Goal: Task Accomplishment & Management: Manage account settings

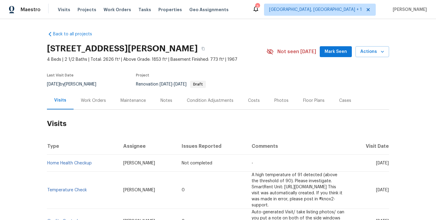
click at [87, 102] on div "Work Orders" at bounding box center [93, 101] width 25 height 6
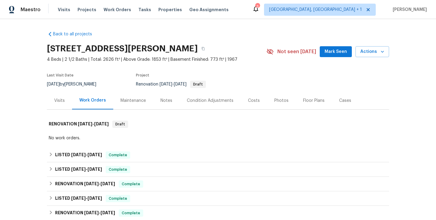
scroll to position [107, 0]
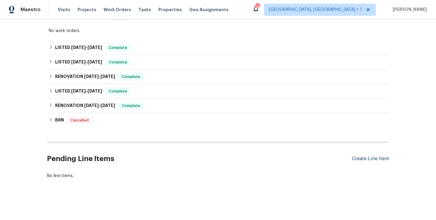
click at [365, 157] on div "Create Line Item" at bounding box center [370, 159] width 37 height 6
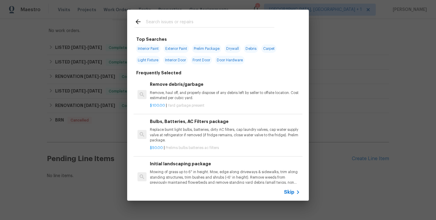
click at [289, 193] on span "Skip" at bounding box center [289, 192] width 10 height 6
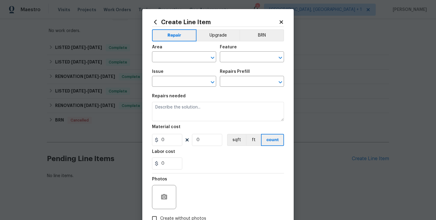
click at [167, 63] on span "Area ​" at bounding box center [184, 53] width 64 height 25
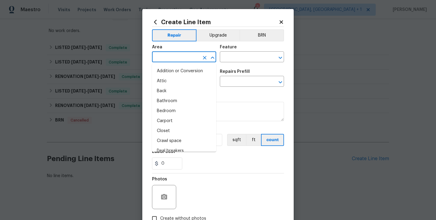
click at [162, 58] on input "text" at bounding box center [175, 57] width 47 height 9
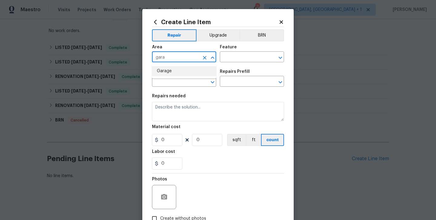
click at [172, 72] on li "Garage" at bounding box center [184, 71] width 64 height 10
type input "Garage"
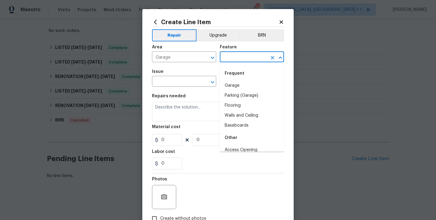
click at [238, 61] on input "text" at bounding box center [243, 57] width 47 height 9
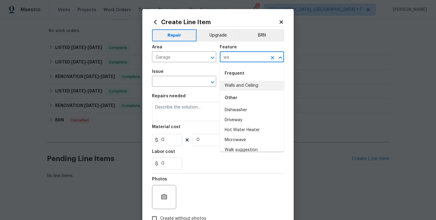
click at [247, 89] on li "Walls and Ceiling" at bounding box center [252, 86] width 64 height 10
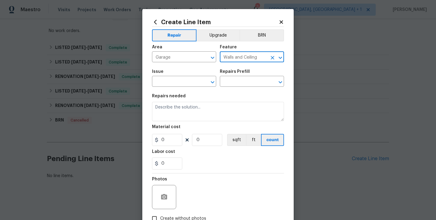
type input "Walls and Ceiling"
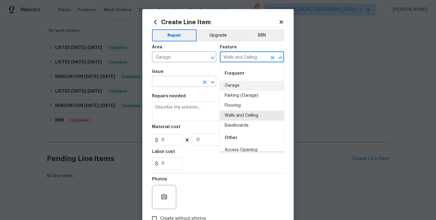
click at [158, 83] on input "text" at bounding box center [175, 81] width 47 height 9
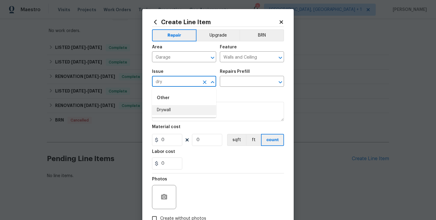
click at [166, 109] on li "Drywall" at bounding box center [184, 110] width 64 height 10
type input "Drywall"
click at [229, 75] on div "Repairs Prefill" at bounding box center [252, 74] width 64 height 8
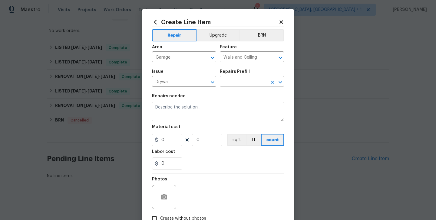
click at [231, 80] on input "text" at bounding box center [243, 81] width 47 height 9
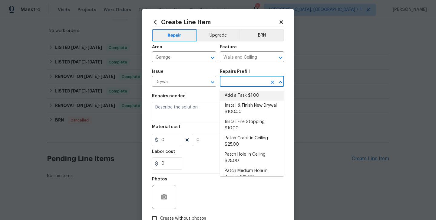
click at [231, 98] on li "Add a Task $1.00" at bounding box center [252, 96] width 64 height 10
type input "Add a Task $1.00"
type textarea "HPM to detail"
type input "1"
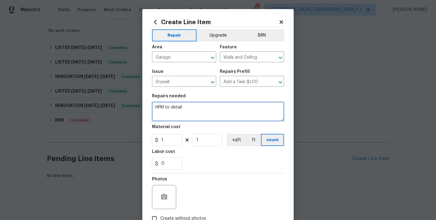
click at [175, 109] on textarea "HPM to detail" at bounding box center [218, 111] width 132 height 19
paste textarea "Possible organic growth found in the garage and attic. Please provide an estima…"
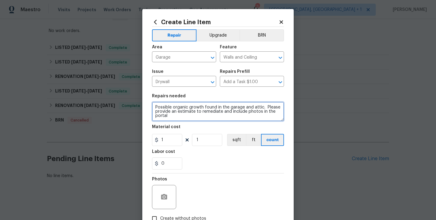
type textarea "Possible organic growth found in the garage and attic. Please provide an estima…"
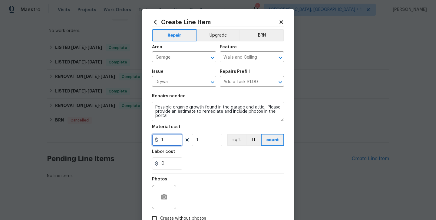
click at [165, 136] on input "1" at bounding box center [167, 140] width 30 height 12
type input "75"
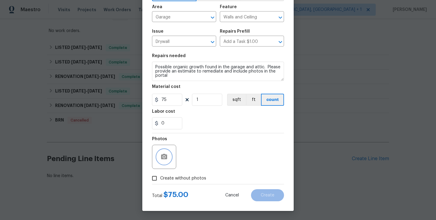
click at [168, 154] on button "button" at bounding box center [164, 157] width 15 height 15
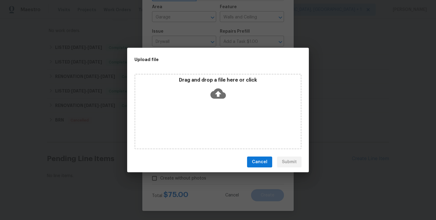
click at [214, 95] on icon at bounding box center [217, 94] width 15 height 10
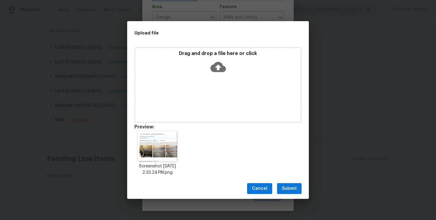
click at [293, 188] on span "Submit" at bounding box center [289, 189] width 15 height 8
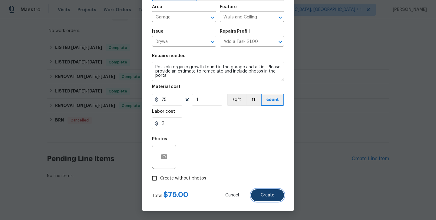
click at [277, 196] on button "Create" at bounding box center [267, 195] width 33 height 12
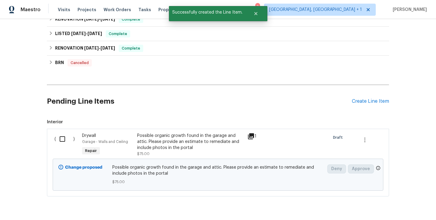
scroll to position [183, 0]
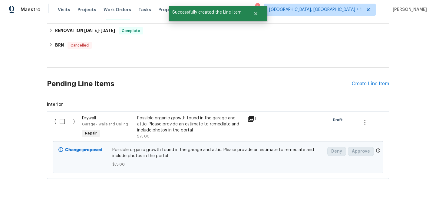
click at [67, 125] on input "checkbox" at bounding box center [64, 121] width 17 height 13
checkbox input "true"
click at [389, 202] on span "Create Work Order" at bounding box center [401, 206] width 40 height 8
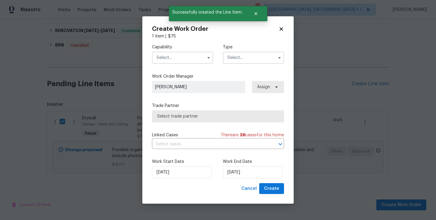
click at [168, 54] on input "text" at bounding box center [182, 58] width 61 height 12
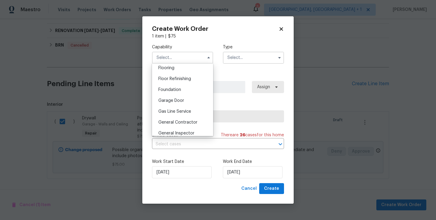
scroll to position [238, 0]
click at [184, 119] on div "General Contractor" at bounding box center [182, 122] width 58 height 11
type input "General Contractor"
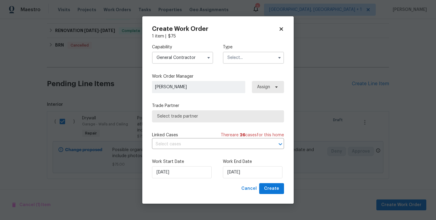
click at [244, 51] on div "Type" at bounding box center [253, 54] width 61 height 20
click at [244, 57] on input "text" at bounding box center [253, 58] width 61 height 12
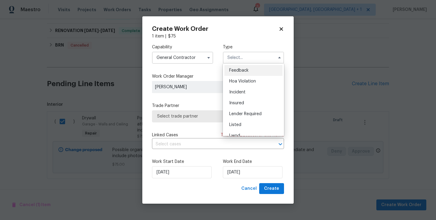
click at [243, 68] on div "Feedback" at bounding box center [253, 70] width 58 height 11
type input "Feedback"
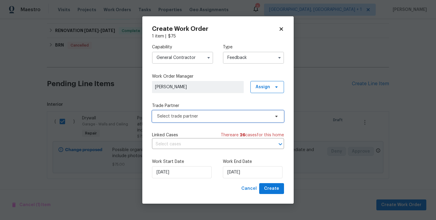
click at [203, 120] on span "Select trade partner" at bounding box center [218, 116] width 132 height 12
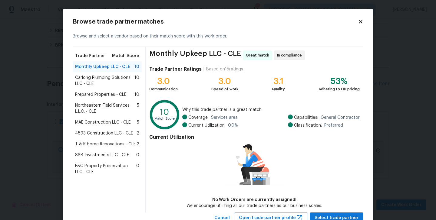
click at [105, 95] on span "Prepared Properties - CLE" at bounding box center [100, 95] width 51 height 6
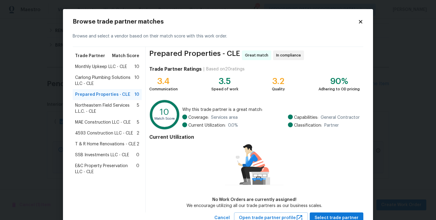
click at [109, 106] on span "Northeastern Field Services L.L.C. - CLE" at bounding box center [106, 109] width 62 height 12
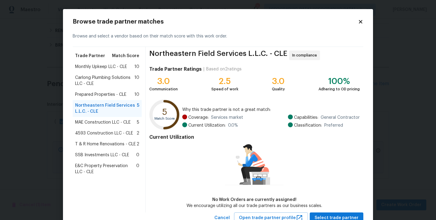
click at [109, 125] on span "MAE Construction LLC - CLE" at bounding box center [102, 123] width 55 height 6
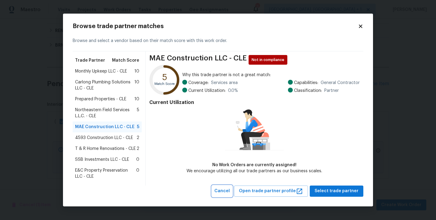
click at [230, 190] on span "Cancel" at bounding box center [221, 192] width 15 height 8
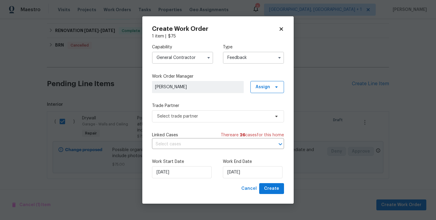
click at [171, 61] on input "General Contractor" at bounding box center [182, 58] width 61 height 12
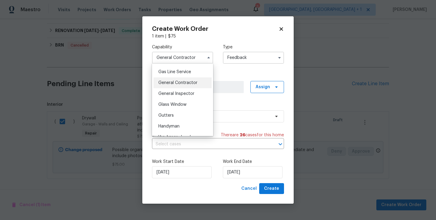
scroll to position [278, 0]
click at [179, 123] on div "Handyman" at bounding box center [182, 125] width 58 height 11
type input "Handyman"
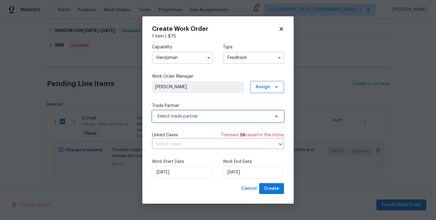
click at [186, 114] on span "Select trade partner" at bounding box center [213, 116] width 113 height 6
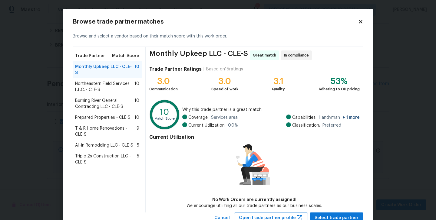
click at [114, 115] on span "Prepared Properties - CLE-S" at bounding box center [102, 118] width 55 height 6
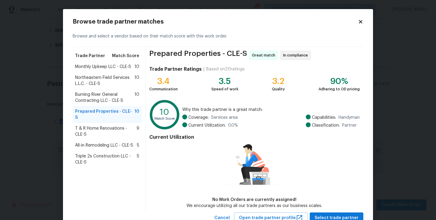
click at [114, 109] on span "Prepared Properties - CLE-S" at bounding box center [104, 115] width 59 height 12
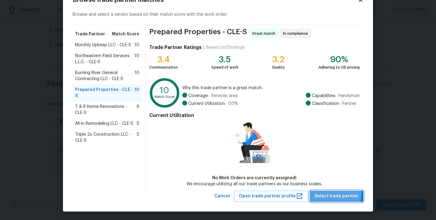
click at [326, 193] on span "Select trade partner" at bounding box center [336, 197] width 44 height 8
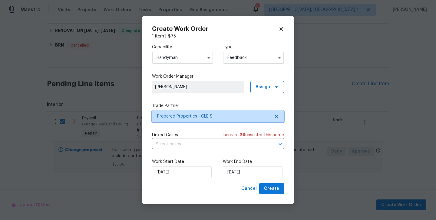
scroll to position [0, 0]
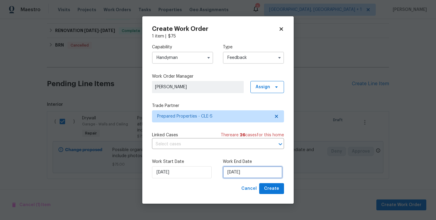
click at [238, 170] on input "17/09/2025" at bounding box center [253, 172] width 60 height 12
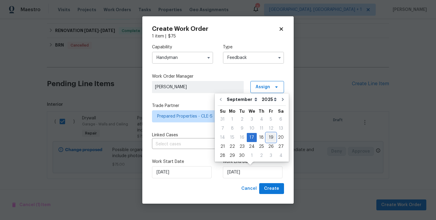
click at [268, 136] on div "19" at bounding box center [271, 137] width 10 height 8
type input "19/09/2025"
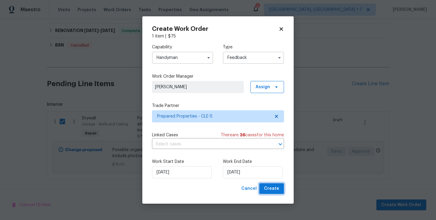
click at [274, 189] on span "Create" at bounding box center [271, 189] width 15 height 8
checkbox input "false"
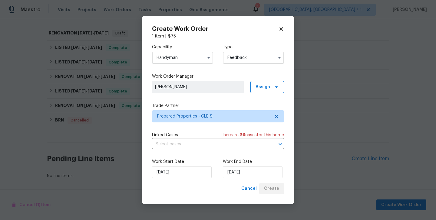
scroll to position [138, 0]
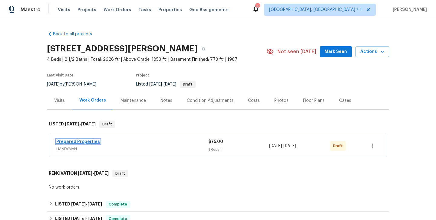
click at [96, 142] on link "Prepared Properties" at bounding box center [78, 142] width 44 height 4
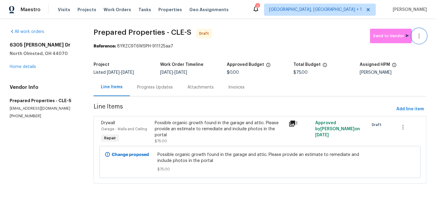
click at [421, 34] on icon "button" at bounding box center [418, 35] width 7 height 7
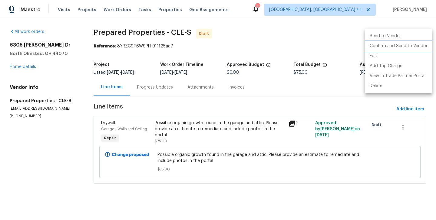
click at [421, 45] on li "Confirm and Send to Vendor" at bounding box center [398, 46] width 67 height 10
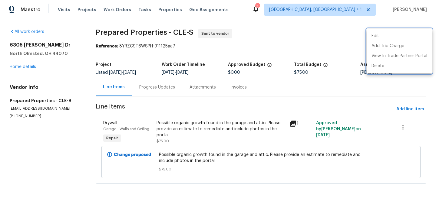
click at [170, 88] on div at bounding box center [218, 110] width 436 height 220
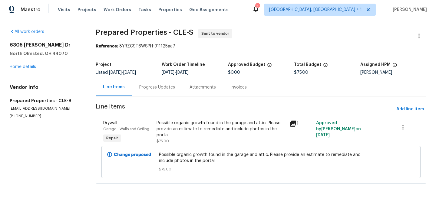
click at [170, 88] on div "Progress Updates" at bounding box center [157, 87] width 36 height 6
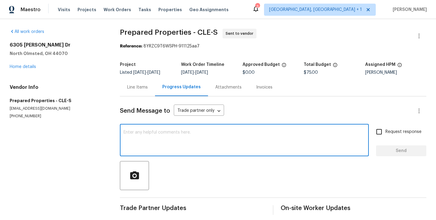
click at [183, 135] on textarea at bounding box center [244, 140] width 242 height 21
paste textarea "Hi this is Blessida with Opendoor. I’m confirming you received the WO for the p…"
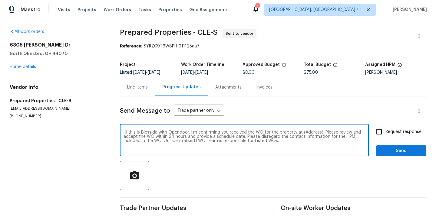
click at [304, 130] on textarea "Hi this is Blessida with Opendoor. I’m confirming you received the WO for the p…" at bounding box center [244, 140] width 242 height 21
paste textarea "[STREET_ADDRESS][PERSON_NAME]"
click at [309, 133] on textarea "Hi this is Blessida with Opendoor. I’m confirming you received the WO for the p…" at bounding box center [244, 140] width 242 height 21
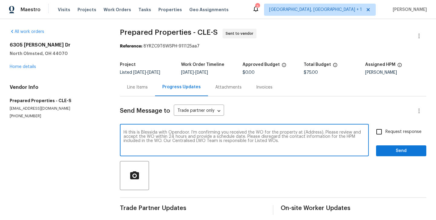
paste textarea "[STREET_ADDRESS][PERSON_NAME]"
type textarea "Hi this is Blessida with Opendoor. I’m confirming you received the WO for the p…"
click at [370, 130] on div "Hi this is Blessida with Opendoor. I’m confirming you received the WO for the p…" at bounding box center [273, 141] width 306 height 31
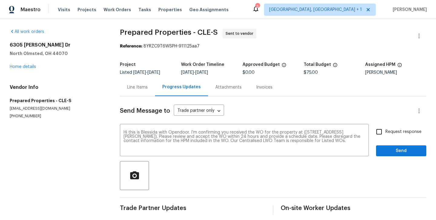
click at [379, 130] on input "Request response" at bounding box center [379, 132] width 13 height 13
checkbox input "true"
click at [381, 143] on div "Request response Send" at bounding box center [401, 141] width 50 height 31
click at [381, 144] on div "Request response Send" at bounding box center [401, 141] width 50 height 31
click at [381, 148] on span "Send" at bounding box center [401, 151] width 41 height 8
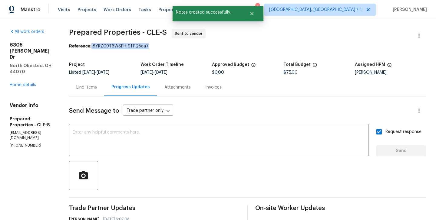
drag, startPoint x: 106, startPoint y: 45, endPoint x: 177, endPoint y: 45, distance: 71.4
click at [177, 45] on div "Reference: 8YRZC9T6WSPH-911125aa7" at bounding box center [247, 46] width 357 height 6
copy div "8YRZC9T6WSPH-911125aa7"
click at [176, 136] on textarea at bounding box center [219, 140] width 292 height 21
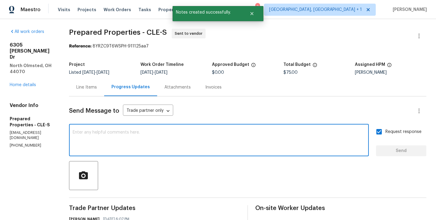
paste textarea "All Work Orders must include before-photos (both close-up and wide-angle) and a…"
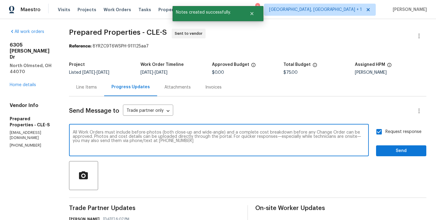
scroll to position [4, 0]
type textarea "All Work Orders must include before-photos (both close-up and wide-angle) and a…"
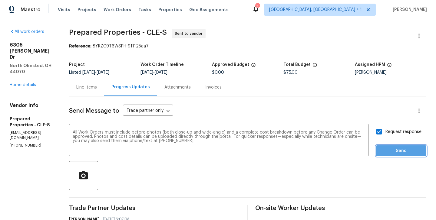
click at [413, 149] on span "Send" at bounding box center [401, 151] width 41 height 8
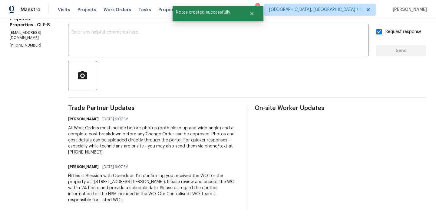
scroll to position [0, 0]
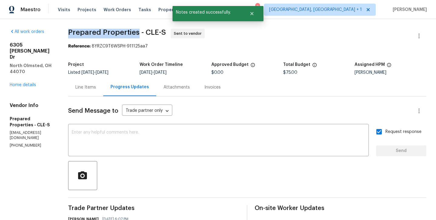
drag, startPoint x: 85, startPoint y: 32, endPoint x: 152, endPoint y: 32, distance: 67.2
click at [152, 32] on span "Prepared Properties - CLE-S" at bounding box center [117, 32] width 98 height 7
copy span "Prepared Properties"
click at [24, 83] on link "Home details" at bounding box center [23, 85] width 26 height 4
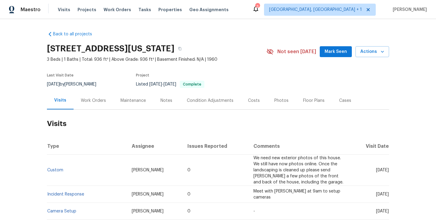
click at [111, 94] on div "Work Orders" at bounding box center [94, 101] width 40 height 18
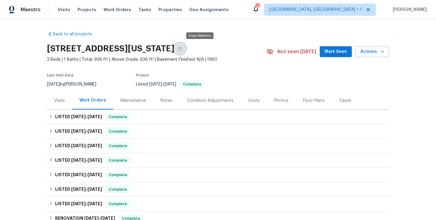
click at [185, 51] on button "button" at bounding box center [179, 48] width 11 height 11
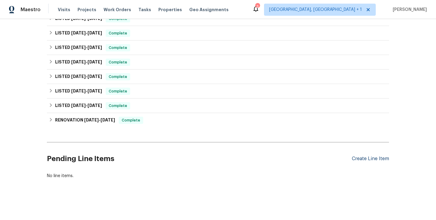
click at [369, 161] on div "Create Line Item" at bounding box center [370, 159] width 37 height 6
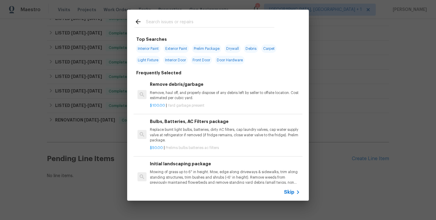
click at [290, 189] on div "Skip" at bounding box center [293, 192] width 18 height 7
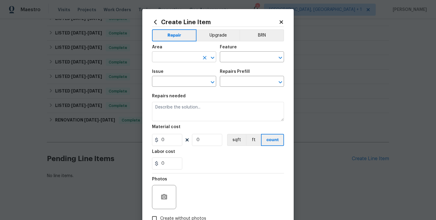
click at [167, 56] on input "text" at bounding box center [175, 57] width 47 height 9
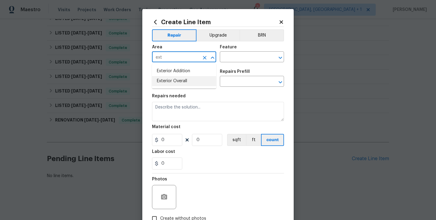
click at [174, 79] on li "Exterior Overall" at bounding box center [184, 81] width 64 height 10
type input "Exterior Overall"
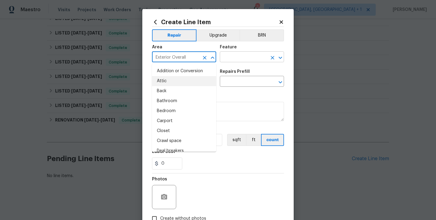
click at [238, 61] on input "text" at bounding box center [243, 57] width 47 height 9
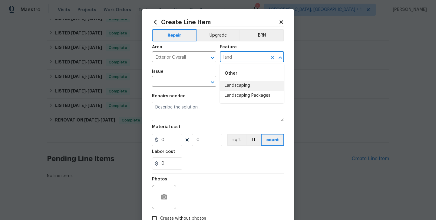
click at [241, 88] on li "Landscaping" at bounding box center [252, 86] width 64 height 10
type input "Landscaping"
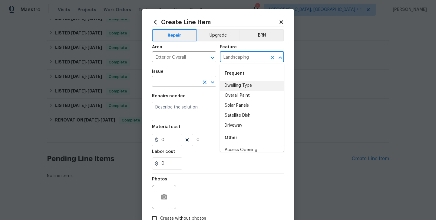
click at [159, 85] on input "text" at bounding box center [175, 81] width 47 height 9
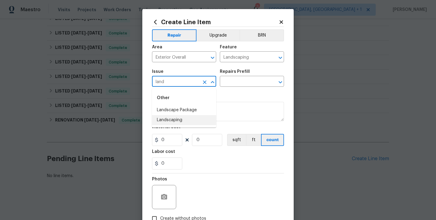
click at [169, 122] on li "Landscaping" at bounding box center [184, 120] width 64 height 10
type input "Landscaping"
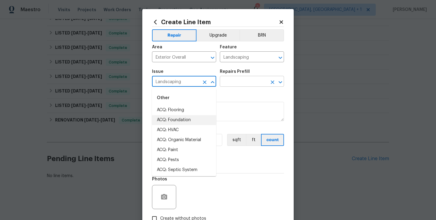
click at [239, 83] on input "text" at bounding box center [243, 81] width 47 height 9
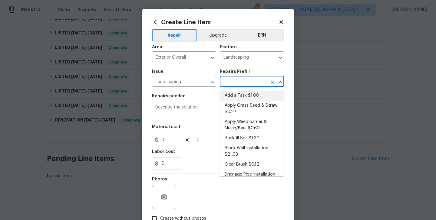
click at [240, 92] on li "Add a Task $1.00" at bounding box center [252, 96] width 64 height 10
type input "Add a Task $1.00"
type textarea "HPM to detail"
type input "1"
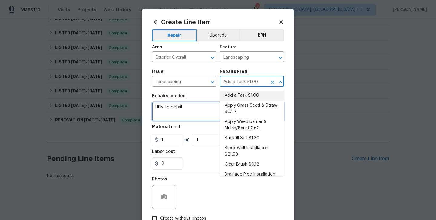
click at [173, 109] on textarea "HPM to detail" at bounding box center [218, 111] width 132 height 19
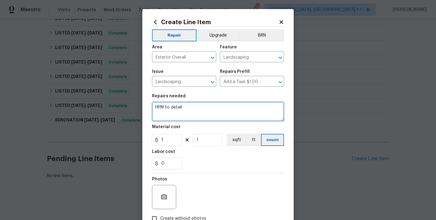
click at [173, 109] on textarea "HPM to detail" at bounding box center [218, 111] width 132 height 19
paste textarea "Feedback received that a tree is overhanging the house and garage. Please trim …"
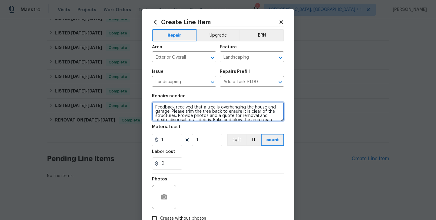
scroll to position [14, 0]
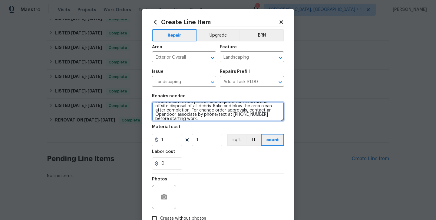
type textarea "Feedback received that a tree is overhanging the house and garage. Please trim …"
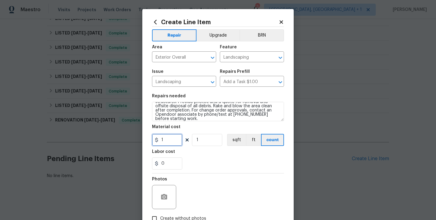
click at [167, 139] on input "1" at bounding box center [167, 140] width 30 height 12
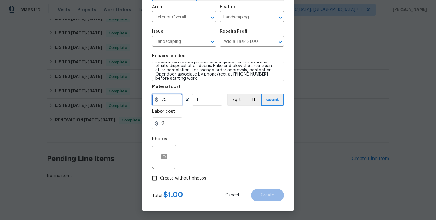
type input "75"
click at [176, 174] on label "Create without photos" at bounding box center [178, 179] width 58 height 12
click at [160, 174] on input "Create without photos" at bounding box center [155, 179] width 12 height 12
checkbox input "true"
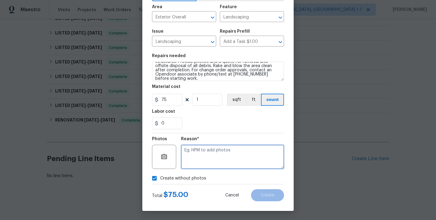
click at [226, 150] on textarea at bounding box center [232, 157] width 103 height 24
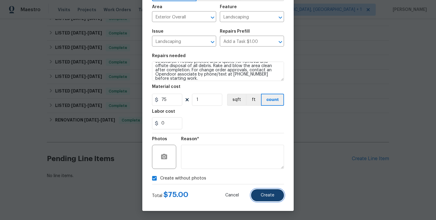
click at [265, 195] on span "Create" at bounding box center [268, 195] width 14 height 5
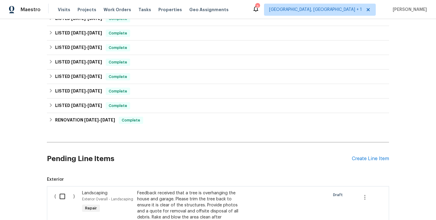
scroll to position [222, 0]
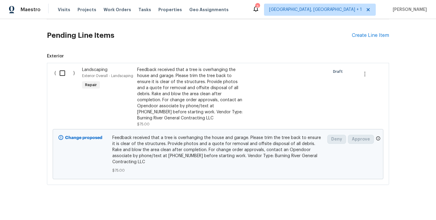
click at [188, 106] on div "Feedback received that a tree is overhanging the house and garage. Please trim …" at bounding box center [190, 94] width 107 height 54
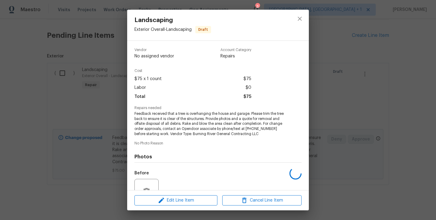
scroll to position [58, 0]
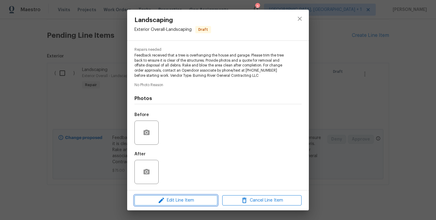
click at [174, 199] on span "Edit Line Item" at bounding box center [175, 201] width 79 height 8
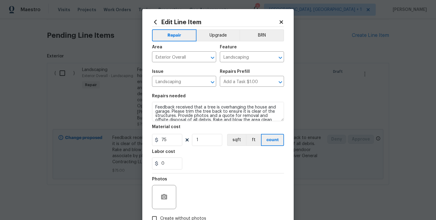
scroll to position [17, 0]
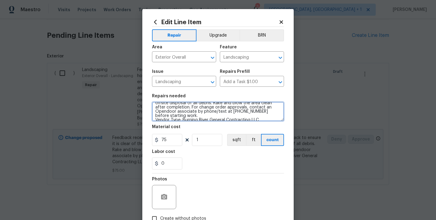
drag, startPoint x: 156, startPoint y: 117, endPoint x: 286, endPoint y: 117, distance: 130.1
click at [286, 117] on div "Edit Line Item Repair Upgrade BRN Area Exterior Overall ​ Feature Landscaping ​…" at bounding box center [217, 130] width 151 height 242
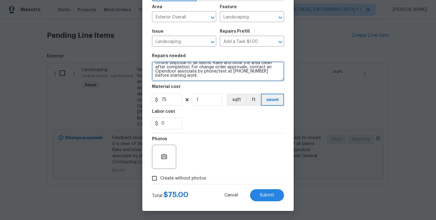
type textarea "Feedback received that a tree is overhanging the house and garage. Please trim …"
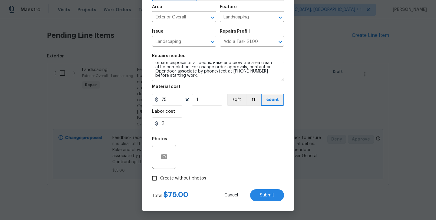
click at [184, 181] on span "Create without photos" at bounding box center [183, 179] width 46 height 6
click at [160, 181] on input "Create without photos" at bounding box center [155, 179] width 12 height 12
checkbox input "true"
click at [217, 167] on textarea at bounding box center [232, 157] width 103 height 24
click at [268, 192] on button "Submit" at bounding box center [267, 195] width 34 height 12
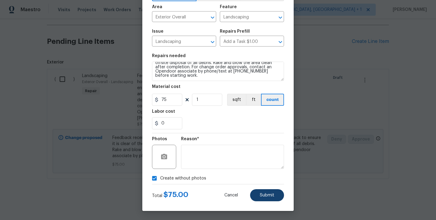
type textarea "Feedback received that a tree is overhanging the house and garage. Please trim …"
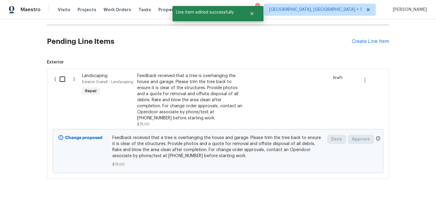
scroll to position [0, 0]
click at [60, 78] on input "checkbox" at bounding box center [64, 79] width 17 height 13
checkbox input "true"
click at [386, 205] on span "Create Work Order" at bounding box center [401, 206] width 40 height 8
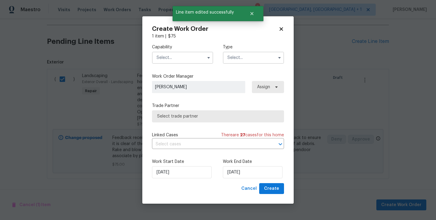
click at [176, 55] on input "text" at bounding box center [182, 58] width 61 height 12
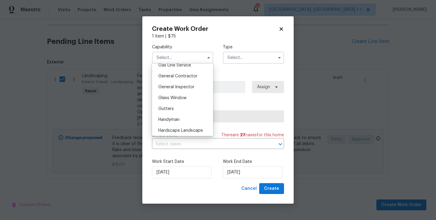
scroll to position [285, 0]
click at [177, 117] on span "Handyman" at bounding box center [168, 119] width 21 height 4
type input "Handyman"
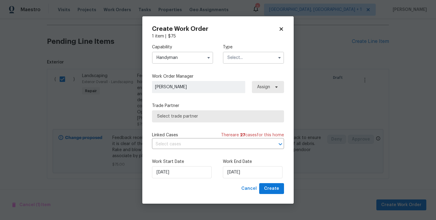
click at [237, 61] on input "text" at bounding box center [253, 58] width 61 height 12
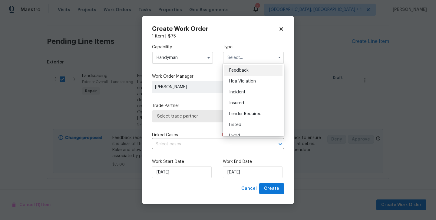
click at [245, 72] on span "Feedback" at bounding box center [238, 70] width 19 height 4
type input "Feedback"
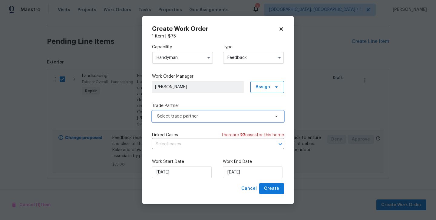
click at [197, 112] on span "Select trade partner" at bounding box center [218, 116] width 132 height 12
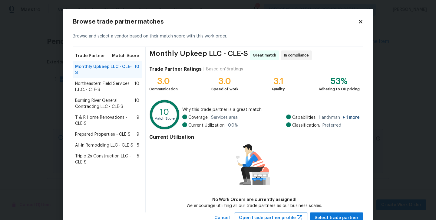
click at [111, 98] on span "Burning River General Contracting LLC - CLE-S" at bounding box center [104, 104] width 59 height 12
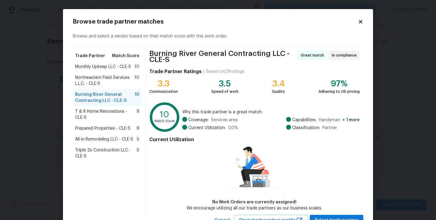
scroll to position [24, 0]
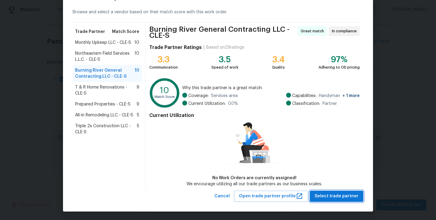
click at [328, 198] on span "Select trade partner" at bounding box center [336, 197] width 44 height 8
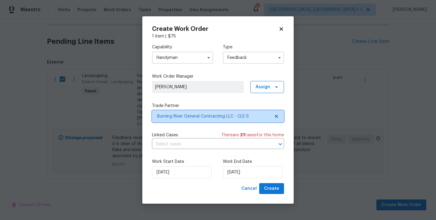
scroll to position [0, 0]
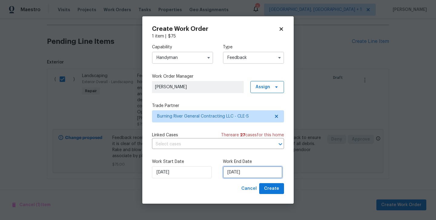
click at [243, 170] on input "17/09/2025" at bounding box center [253, 172] width 60 height 12
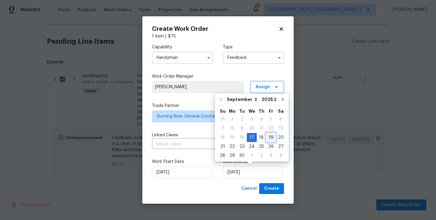
click at [271, 137] on div "19" at bounding box center [271, 137] width 10 height 8
type input "19/09/2025"
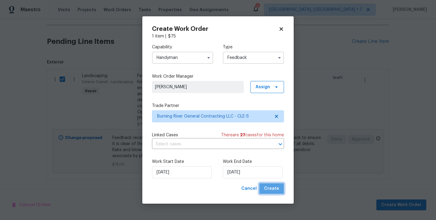
click at [275, 188] on span "Create" at bounding box center [271, 189] width 15 height 8
checkbox input "false"
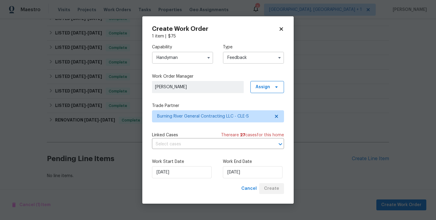
scroll to position [113, 0]
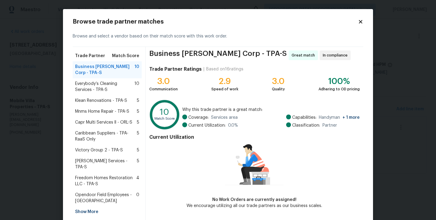
click at [240, 188] on div "No Work Orders are currently assigned! We encourage utilizing all our trade par…" at bounding box center [254, 176] width 136 height 66
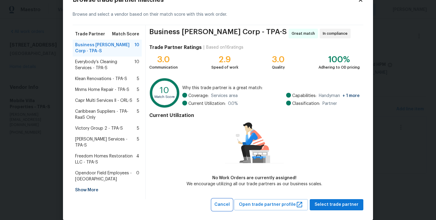
click at [230, 201] on span "Cancel" at bounding box center [221, 205] width 15 height 8
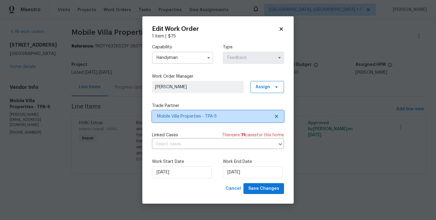
scroll to position [0, 0]
click at [84, 147] on body "Maestro Visits Projects Work Orders Tasks Properties Geo Assignments Albuquerqu…" at bounding box center [218, 95] width 436 height 191
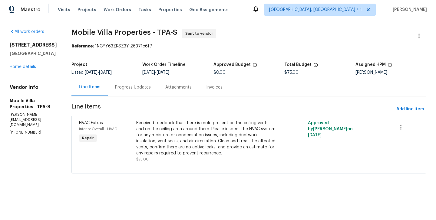
click at [142, 89] on div "Progress Updates" at bounding box center [133, 87] width 50 height 18
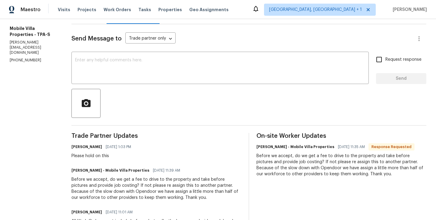
scroll to position [72, 0]
click at [256, 147] on h6 "James Carey - Mobile Villa Properties" at bounding box center [295, 148] width 78 height 6
copy h6 "James"
click at [162, 62] on textarea at bounding box center [220, 69] width 290 height 21
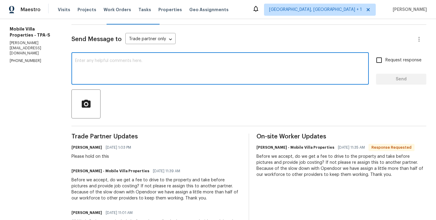
paste textarea "James"
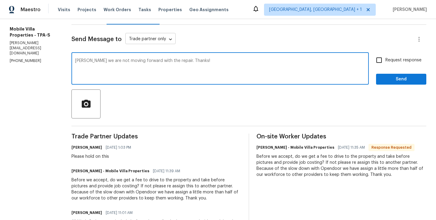
type textarea "James we are not moving forward with the repair. Thanks!"
click at [132, 38] on body "Maestro Visits Projects Work Orders Tasks Properties Geo Assignments Albuquerqu…" at bounding box center [218, 110] width 436 height 220
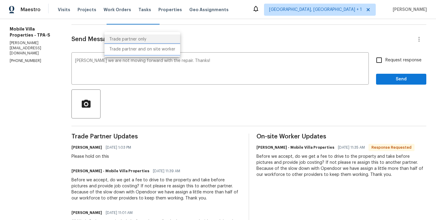
click at [133, 51] on li "Trade partner and on site worker" at bounding box center [142, 49] width 76 height 10
type input "Trade Partner and On-Site Worker"
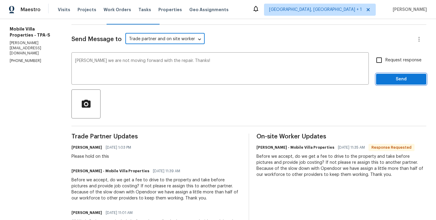
click at [387, 83] on span "Send" at bounding box center [401, 80] width 41 height 8
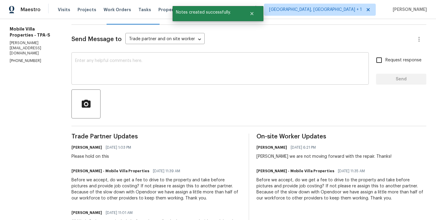
scroll to position [0, 0]
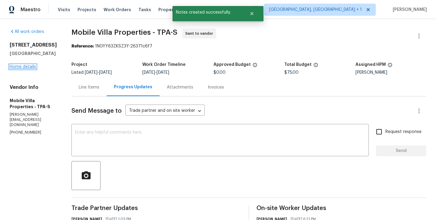
click at [25, 69] on link "Home details" at bounding box center [23, 67] width 26 height 4
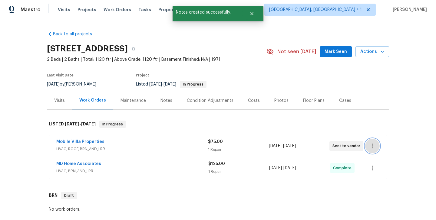
click at [379, 146] on button "button" at bounding box center [372, 146] width 15 height 15
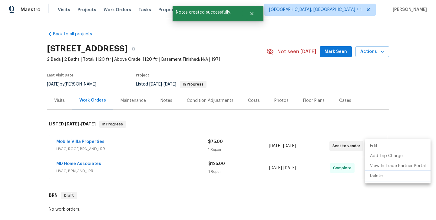
click at [384, 179] on li "Delete" at bounding box center [397, 176] width 65 height 10
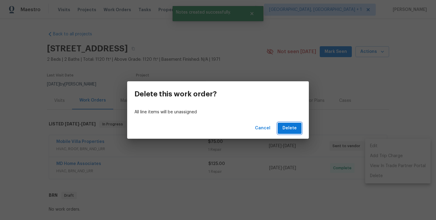
click at [295, 132] on button "Delete" at bounding box center [290, 128] width 24 height 11
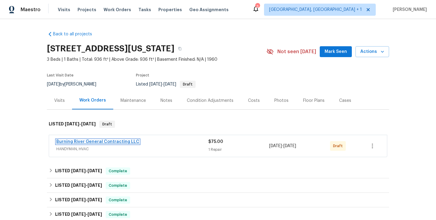
click at [100, 140] on link "Burning River General Contracting LLC" at bounding box center [97, 142] width 83 height 4
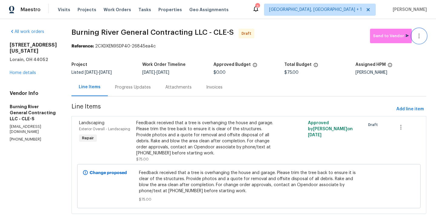
click at [423, 31] on button "button" at bounding box center [419, 36] width 15 height 15
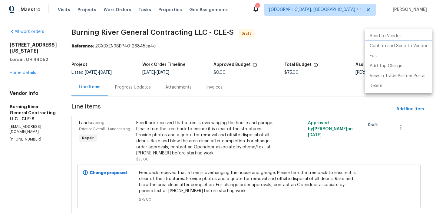
click at [423, 44] on li "Confirm and Send to Vendor" at bounding box center [398, 46] width 67 height 10
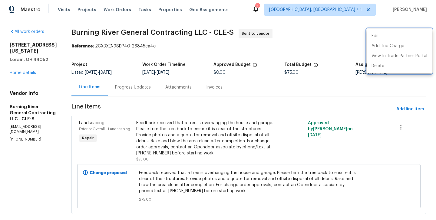
click at [147, 90] on div at bounding box center [218, 110] width 436 height 220
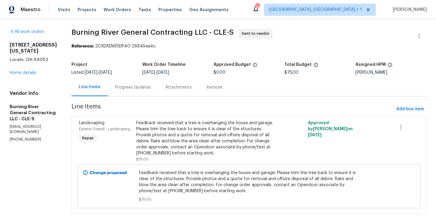
click at [147, 90] on div "Progress Updates" at bounding box center [133, 87] width 36 height 6
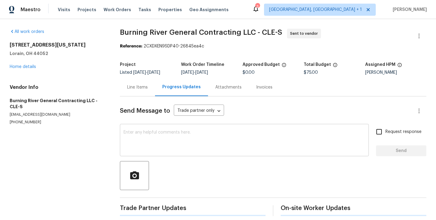
click at [166, 129] on div "x ​" at bounding box center [244, 141] width 249 height 31
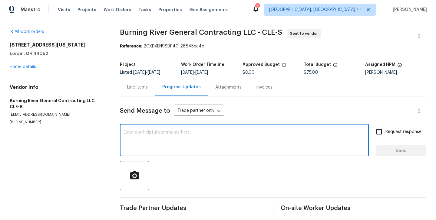
paste textarea "Hi this is Blessida with Opendoor. I’m confirming you received the WO for the p…"
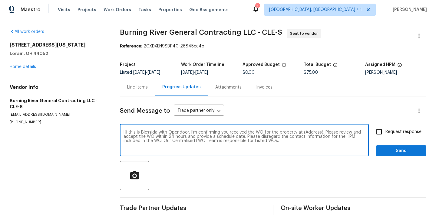
click at [307, 130] on div "Hi this is Blessida with Opendoor. I’m confirming you received the WO for the p…" at bounding box center [244, 141] width 249 height 31
click at [308, 133] on textarea "Hi this is Blessida with Opendoor. I’m confirming you received the WO for the p…" at bounding box center [244, 140] width 242 height 21
paste textarea "1623 Nevada Ave, Lorain, OH 44052"
type textarea "Hi this is Blessida with Opendoor. I’m confirming you received the WO for the p…"
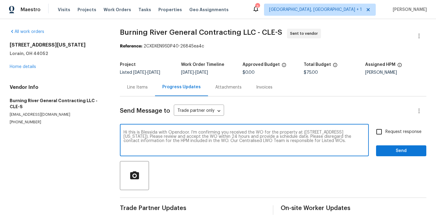
click at [380, 124] on div "Send Message to Trade partner only Trade partner only ​ Hi this is Blessida wit…" at bounding box center [273, 156] width 306 height 119
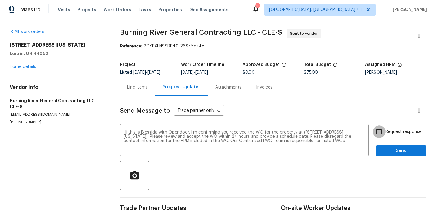
click at [383, 129] on input "Request response" at bounding box center [379, 132] width 13 height 13
checkbox input "true"
click at [383, 147] on span "Send" at bounding box center [401, 151] width 41 height 8
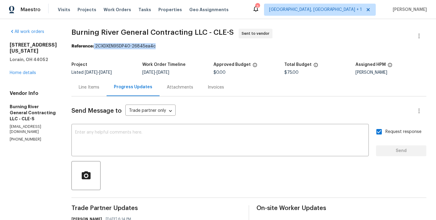
drag, startPoint x: 94, startPoint y: 47, endPoint x: 187, endPoint y: 47, distance: 93.8
click at [187, 47] on div "Reference: 2CXDXEN9SDP40-26845ea4c" at bounding box center [248, 46] width 355 height 6
copy div "2CXDXEN9SDP40-26845ea4c"
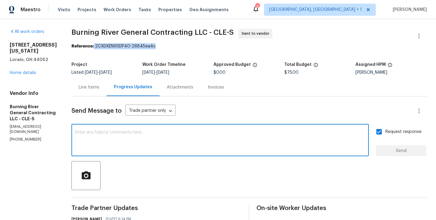
click at [160, 136] on textarea at bounding box center [220, 140] width 290 height 21
paste textarea "All Work Orders must include before-photos (both close-up and wide-angle) and a…"
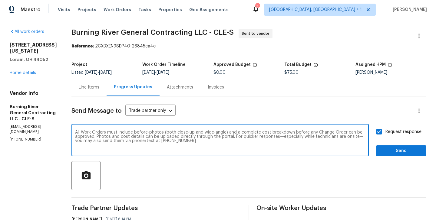
type textarea "All Work Orders must include before-photos (both close-up and wide-angle) and a…"
click at [384, 146] on button "Send" at bounding box center [401, 151] width 50 height 11
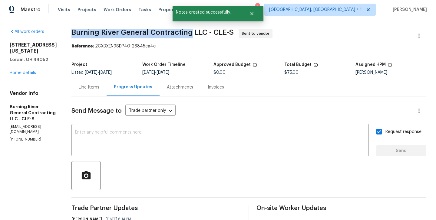
drag, startPoint x: 71, startPoint y: 33, endPoint x: 190, endPoint y: 36, distance: 119.9
click at [190, 36] on span "Burning River General Contracting LLC - CLE-S Sent to vendor" at bounding box center [241, 36] width 340 height 15
copy span "Burning River General Contracting"
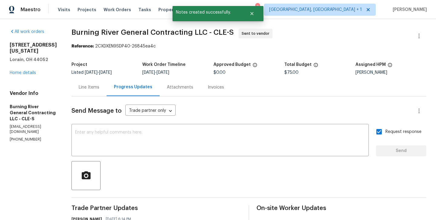
click at [26, 69] on div "1623 Nevada Ave Lorain, OH 44052 Home details" at bounding box center [33, 59] width 47 height 34
click at [22, 71] on link "Home details" at bounding box center [23, 73] width 26 height 4
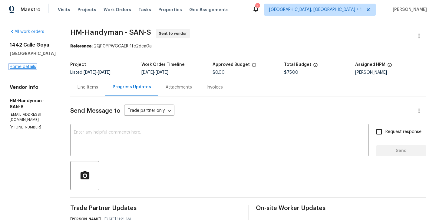
click at [25, 68] on link "Home details" at bounding box center [23, 67] width 26 height 4
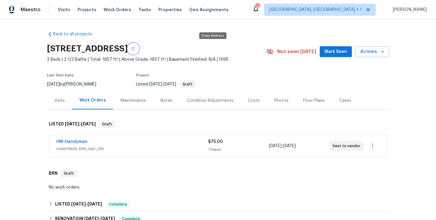
click at [139, 48] on button "button" at bounding box center [133, 48] width 11 height 11
click at [75, 142] on link "HM-Handyman" at bounding box center [71, 142] width 31 height 4
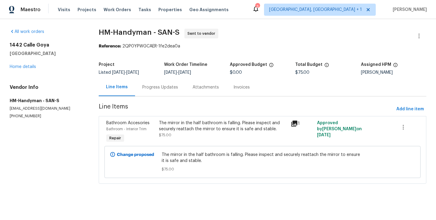
click at [220, 124] on div "The mirror in the half bathroom is falling. Please inspect and securely reattac…" at bounding box center [223, 126] width 128 height 12
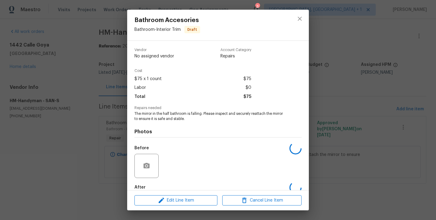
scroll to position [33, 0]
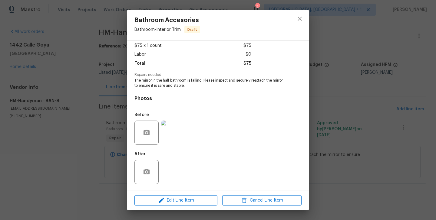
click at [104, 132] on div "Bathroom Accesories Bathroom - Interior Trim Draft Vendor HM-Handyman Account C…" at bounding box center [218, 110] width 436 height 220
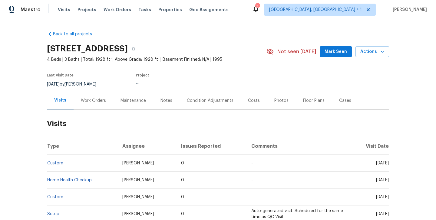
click at [89, 102] on div "Work Orders" at bounding box center [93, 101] width 25 height 6
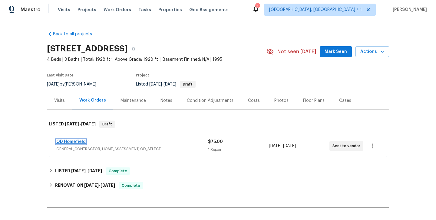
click at [80, 141] on link "OD Homefield" at bounding box center [70, 142] width 29 height 4
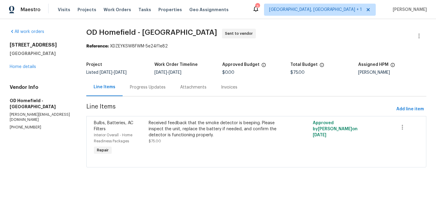
click at [16, 125] on p "[PHONE_NUMBER]" at bounding box center [41, 127] width 62 height 5
copy p "[PHONE_NUMBER]"
drag, startPoint x: 60, startPoint y: 55, endPoint x: 3, endPoint y: 47, distance: 57.2
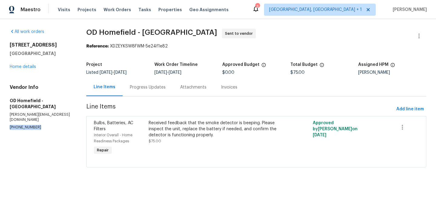
click at [3, 47] on div "All work orders [STREET_ADDRESS][PERSON_NAME] Home details Vendor Info OD [GEOG…" at bounding box center [218, 102] width 436 height 166
copy div "[STREET_ADDRESS][PERSON_NAME]"
click at [35, 69] on div "[STREET_ADDRESS][PERSON_NAME] Home details" at bounding box center [41, 56] width 62 height 28
click at [31, 67] on link "Home details" at bounding box center [23, 67] width 26 height 4
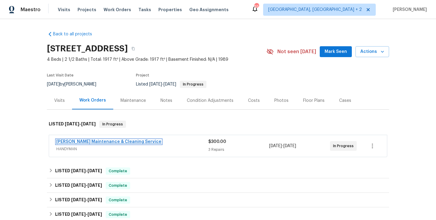
click at [121, 142] on link "[PERSON_NAME] Maintenance & Cleaning Service" at bounding box center [108, 142] width 105 height 4
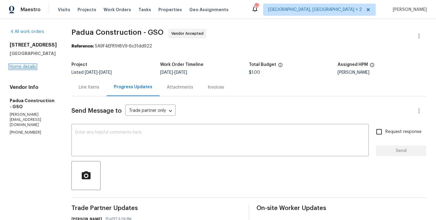
click at [30, 69] on link "Home details" at bounding box center [23, 67] width 26 height 4
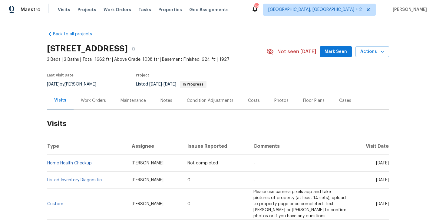
click at [86, 106] on div "Work Orders" at bounding box center [94, 101] width 40 height 18
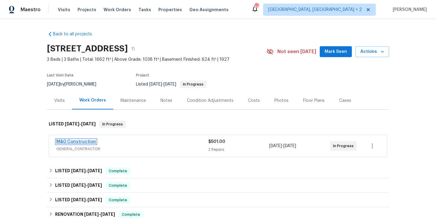
click at [89, 141] on link "M&G Construction" at bounding box center [76, 142] width 40 height 4
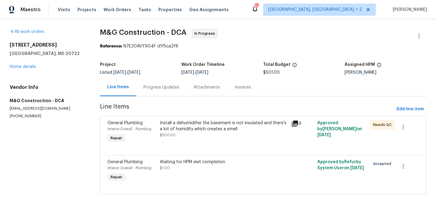
click at [145, 93] on div "Progress Updates" at bounding box center [161, 87] width 50 height 18
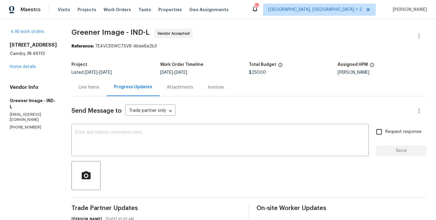
click at [38, 123] on p "[EMAIL_ADDRESS][DOMAIN_NAME]" at bounding box center [33, 117] width 47 height 10
click at [30, 129] on p "[PHONE_NUMBER]" at bounding box center [33, 127] width 47 height 5
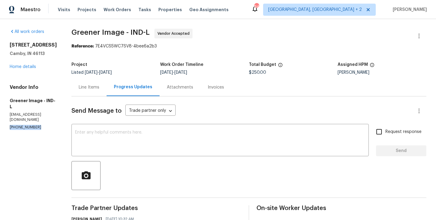
click at [30, 129] on p "[PHONE_NUMBER]" at bounding box center [33, 127] width 47 height 5
copy p "[PHONE_NUMBER]"
click at [32, 69] on link "Home details" at bounding box center [23, 67] width 26 height 4
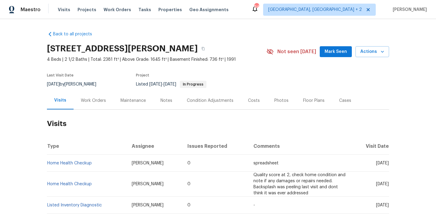
click at [91, 105] on div "Work Orders" at bounding box center [94, 101] width 40 height 18
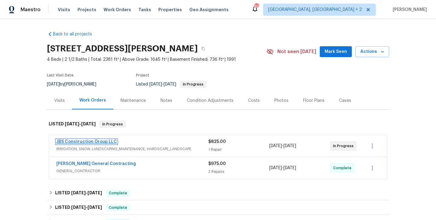
click at [102, 143] on link "JBS Construction Group LLC" at bounding box center [86, 142] width 61 height 4
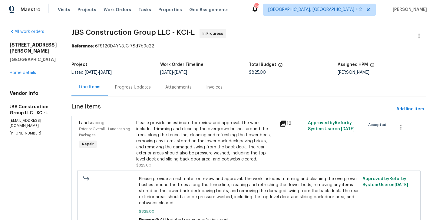
click at [151, 90] on div "Progress Updates" at bounding box center [133, 87] width 36 height 6
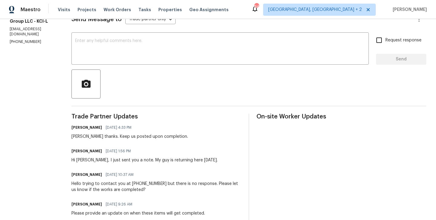
scroll to position [100, 0]
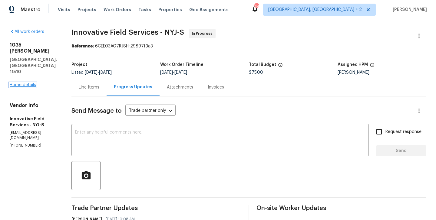
click at [31, 83] on link "Home details" at bounding box center [23, 85] width 26 height 4
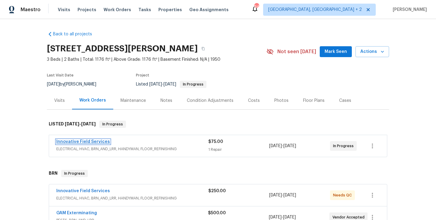
click at [104, 142] on link "Innovative Field Services" at bounding box center [83, 142] width 54 height 4
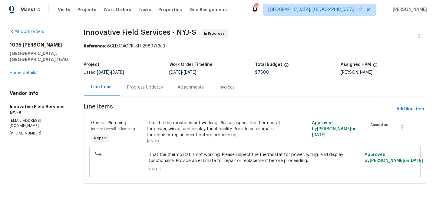
click at [151, 94] on div "Progress Updates" at bounding box center [145, 87] width 50 height 18
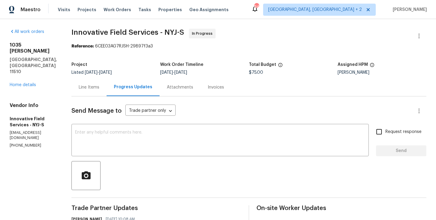
click at [33, 69] on div "1035 Bonaparte Pl Baldwin, NY 11510 Home details" at bounding box center [33, 65] width 47 height 46
click at [27, 83] on link "Home details" at bounding box center [23, 85] width 26 height 4
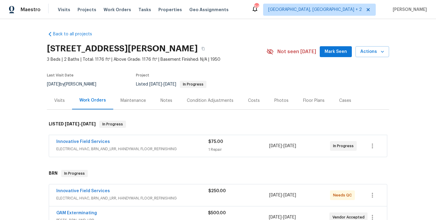
click at [100, 140] on span "Innovative Field Services" at bounding box center [83, 142] width 54 height 6
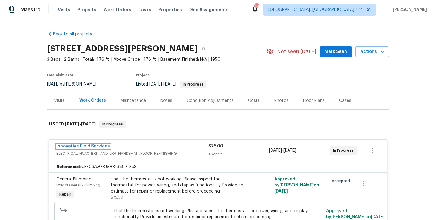
click at [97, 146] on link "Innovative Field Services" at bounding box center [83, 146] width 54 height 4
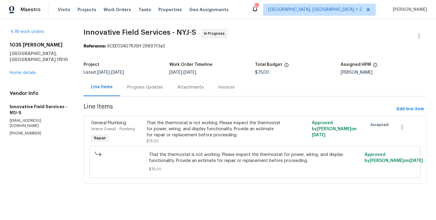
click at [147, 91] on div "Progress Updates" at bounding box center [145, 87] width 50 height 18
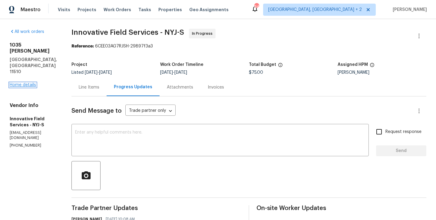
click at [27, 83] on link "Home details" at bounding box center [23, 85] width 26 height 4
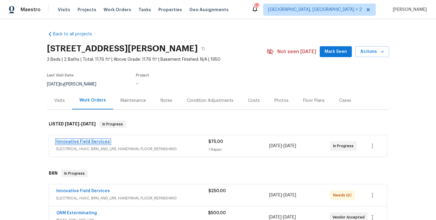
click at [96, 143] on link "Innovative Field Services" at bounding box center [83, 142] width 54 height 4
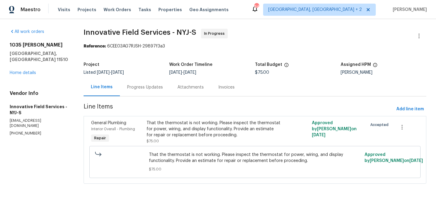
click at [136, 98] on section "Innovative Field Services - NYJ-S In Progress Reference: 6CEE03AG7RJSH-29897f3a…" at bounding box center [255, 110] width 343 height 163
click at [136, 93] on div "Progress Updates" at bounding box center [145, 87] width 50 height 18
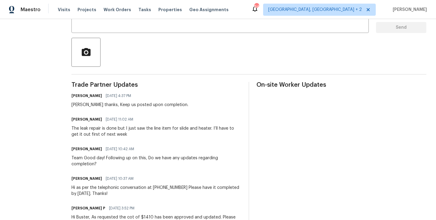
scroll to position [34, 0]
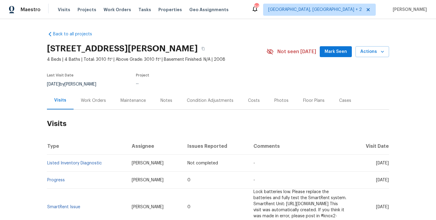
click at [99, 106] on div "Work Orders" at bounding box center [94, 101] width 40 height 18
